Goal: Use online tool/utility: Use online tool/utility

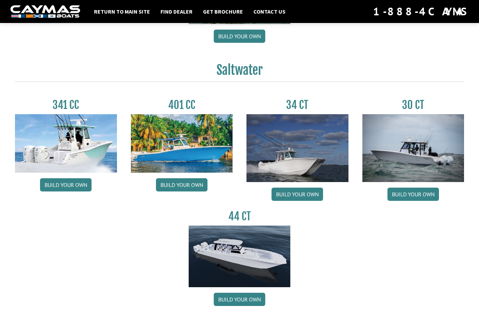
scroll to position [271, 0]
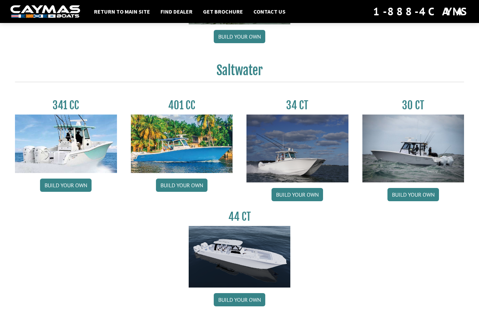
click at [220, 251] on img at bounding box center [240, 257] width 102 height 62
click at [192, 190] on link "Build your own" at bounding box center [182, 185] width 52 height 13
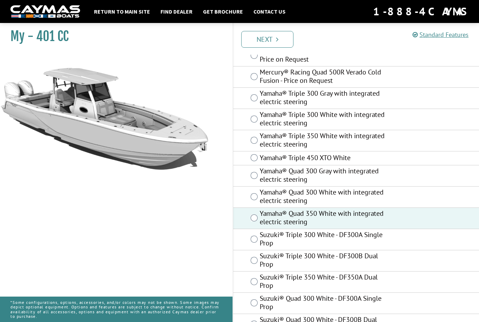
scroll to position [381, 0]
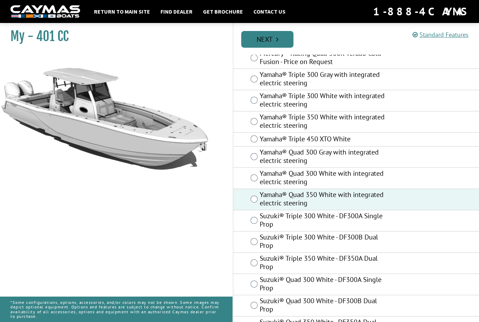
click at [270, 38] on link "Next" at bounding box center [267, 39] width 52 height 17
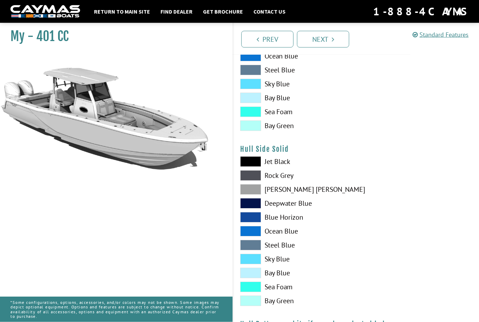
scroll to position [241, 0]
click at [255, 205] on span at bounding box center [250, 203] width 21 height 10
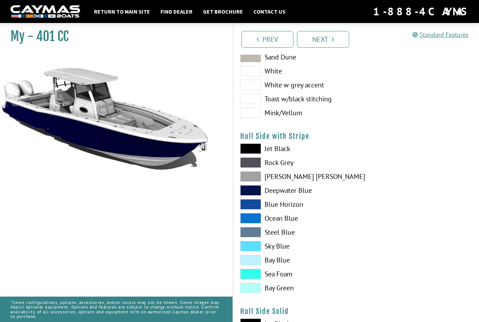
scroll to position [65, 0]
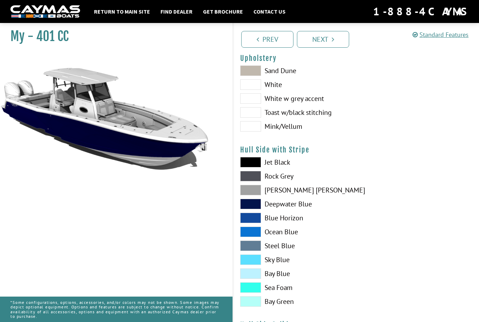
click at [254, 72] on span at bounding box center [250, 70] width 21 height 10
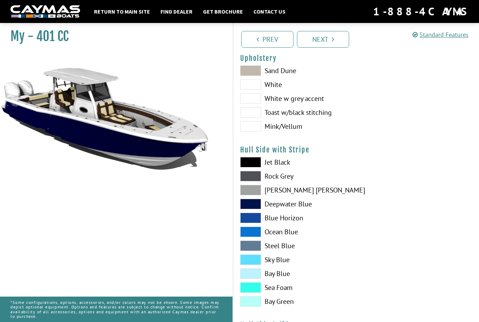
click at [257, 84] on span at bounding box center [250, 84] width 21 height 10
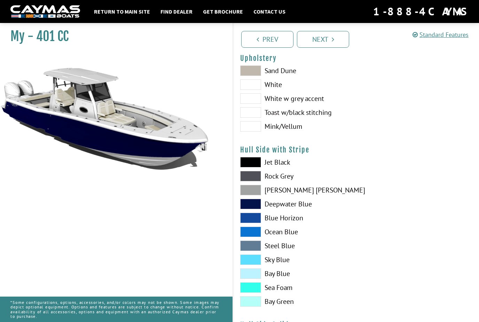
click at [254, 101] on span at bounding box center [250, 98] width 21 height 10
click at [256, 113] on span at bounding box center [250, 112] width 21 height 10
click at [251, 128] on span at bounding box center [250, 126] width 21 height 10
click at [253, 88] on span at bounding box center [250, 84] width 21 height 10
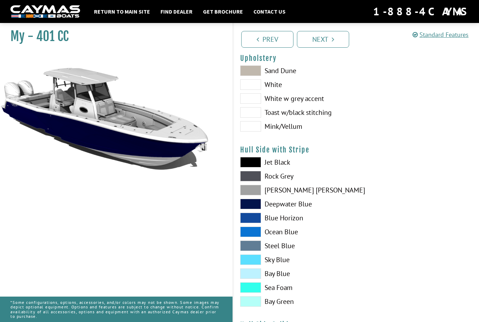
click at [253, 88] on span at bounding box center [250, 84] width 21 height 10
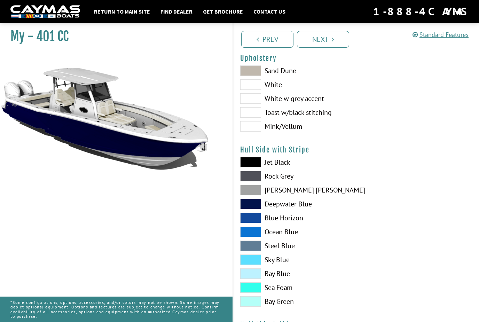
click at [252, 103] on span at bounding box center [250, 98] width 21 height 10
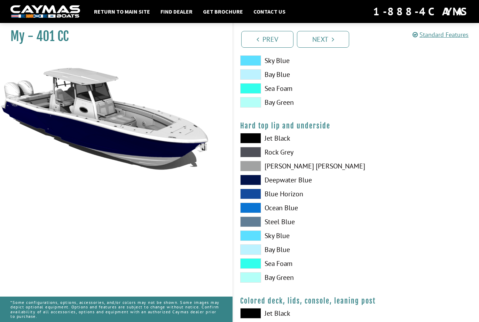
scroll to position [613, 0]
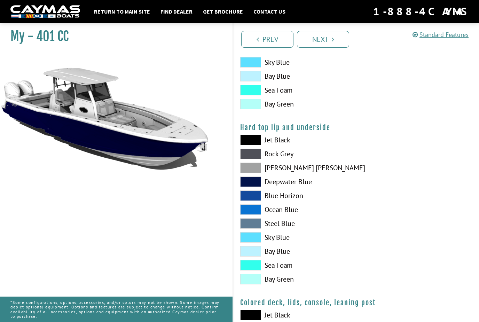
click at [254, 170] on span at bounding box center [250, 168] width 21 height 10
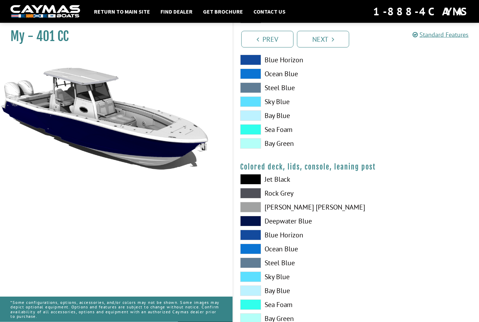
scroll to position [752, 0]
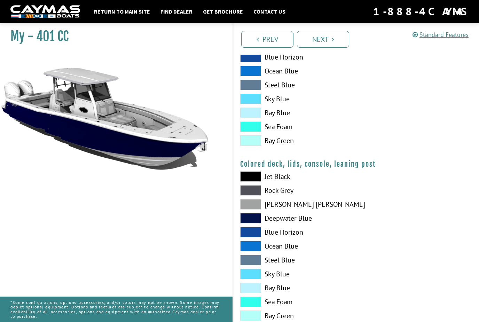
click at [247, 290] on span at bounding box center [250, 288] width 21 height 10
click at [334, 41] on icon "Pagination" at bounding box center [333, 39] width 2 height 7
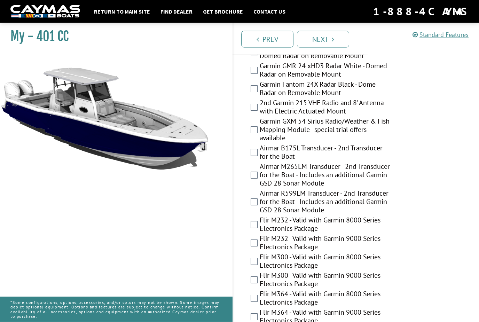
scroll to position [1694, 0]
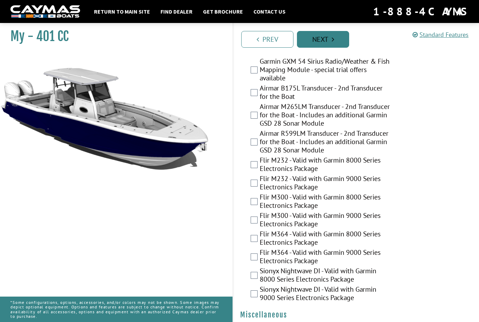
click at [331, 42] on link "Next" at bounding box center [323, 39] width 52 height 17
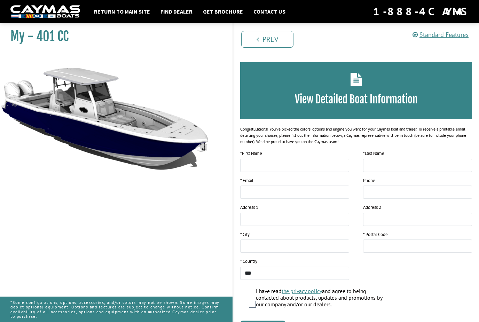
scroll to position [22, 0]
